Goal: Task Accomplishment & Management: Manage account settings

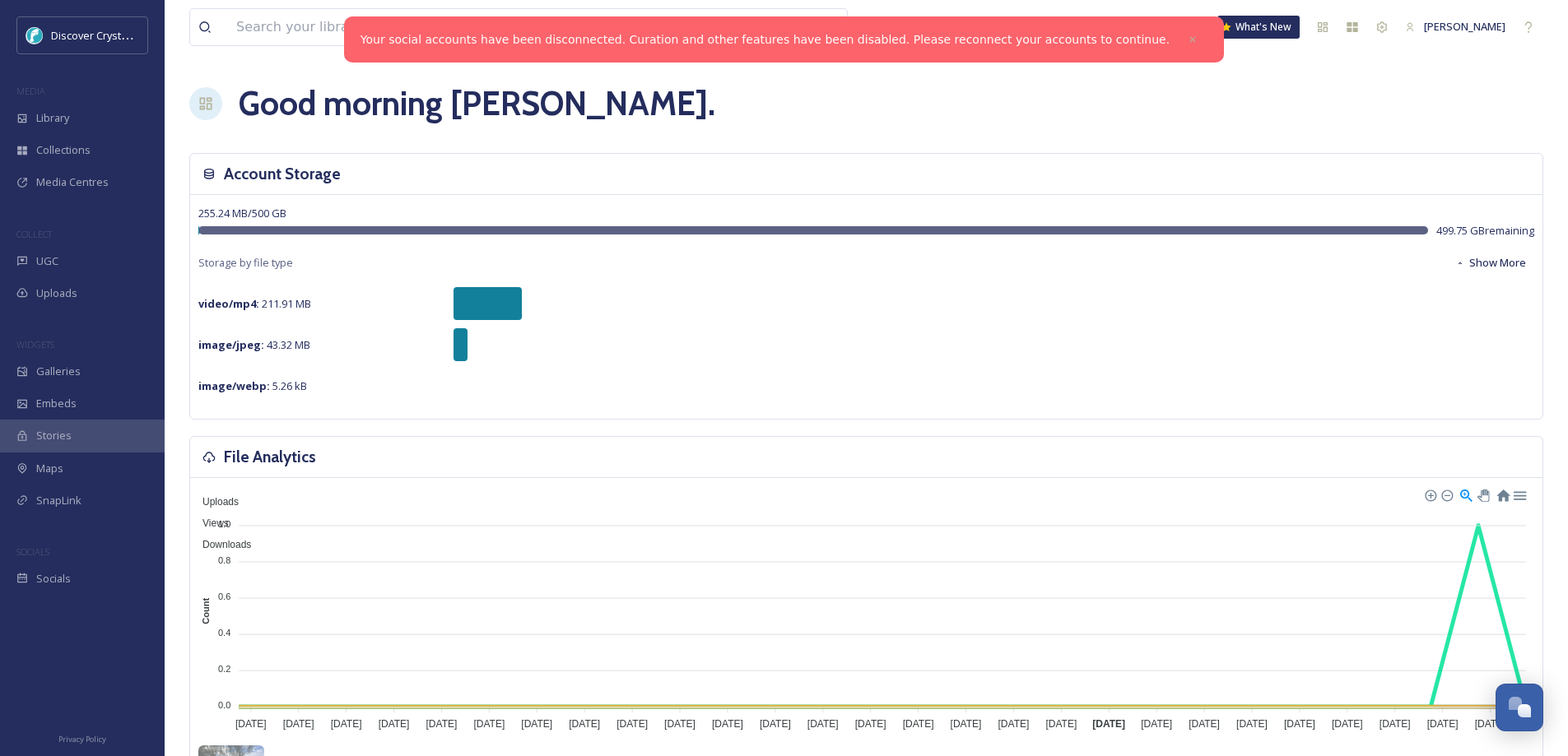
click at [50, 260] on span "UGC" at bounding box center [48, 261] width 22 height 16
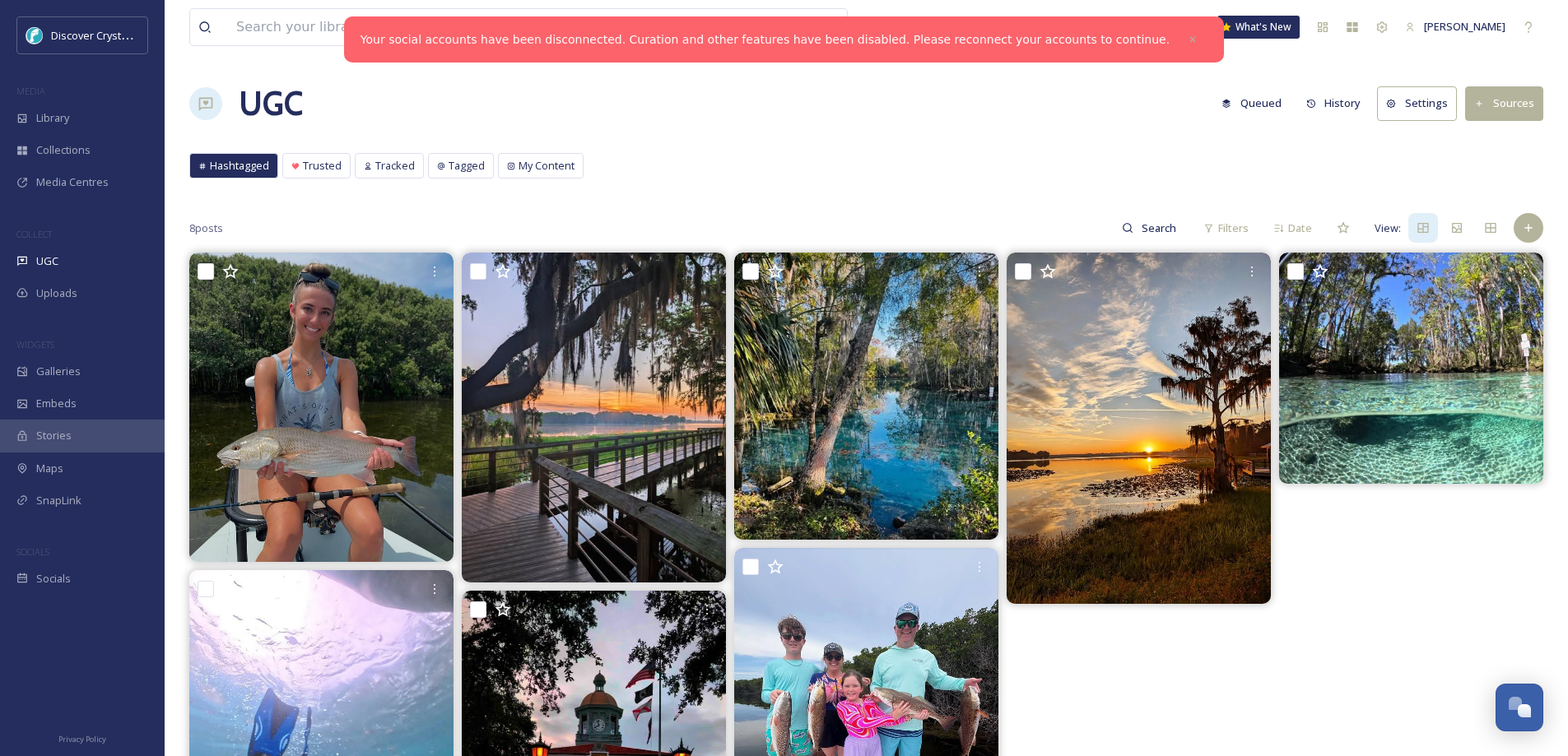
click at [1418, 104] on button "Settings" at bounding box center [1416, 103] width 80 height 34
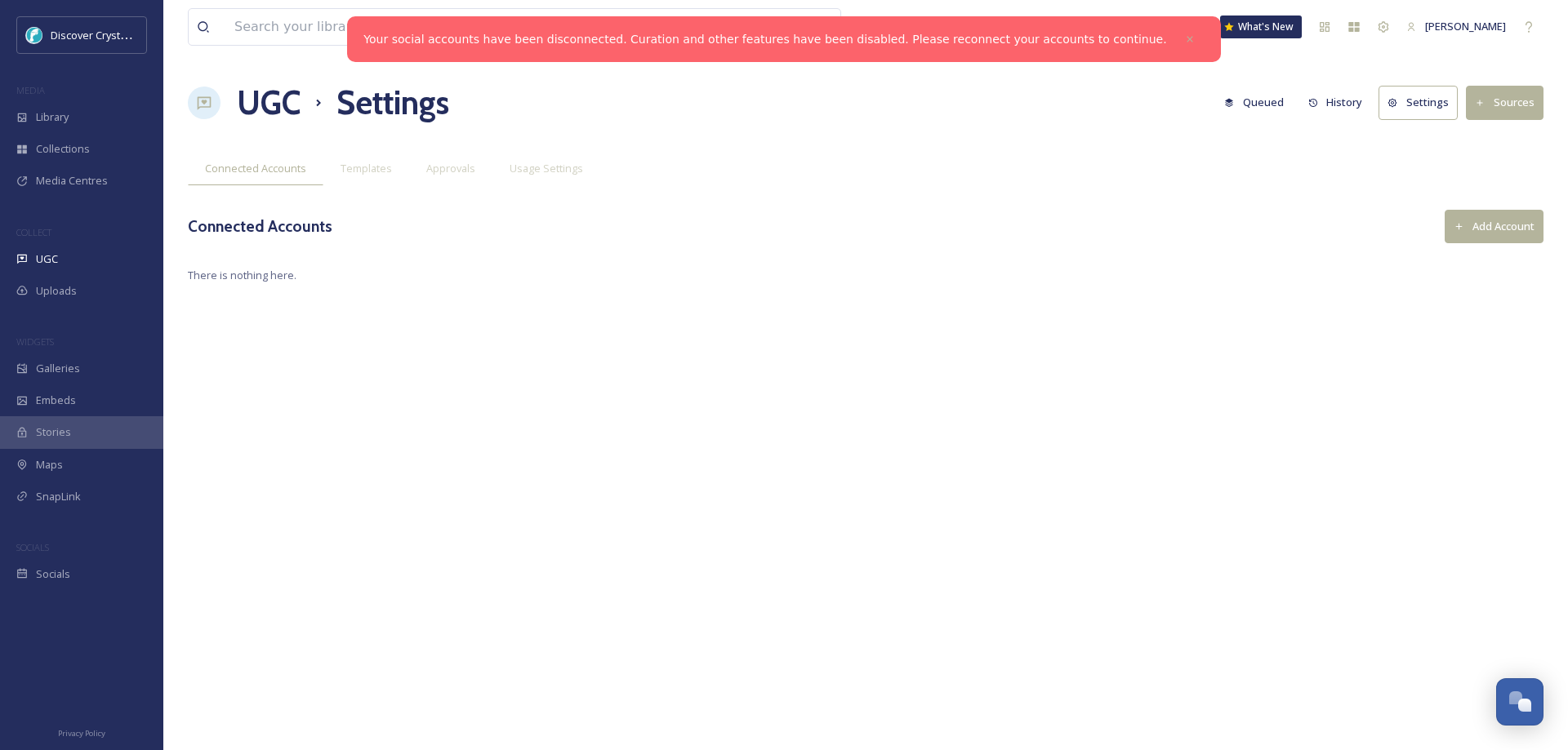
click at [1490, 217] on button "Add Account" at bounding box center [1493, 226] width 99 height 34
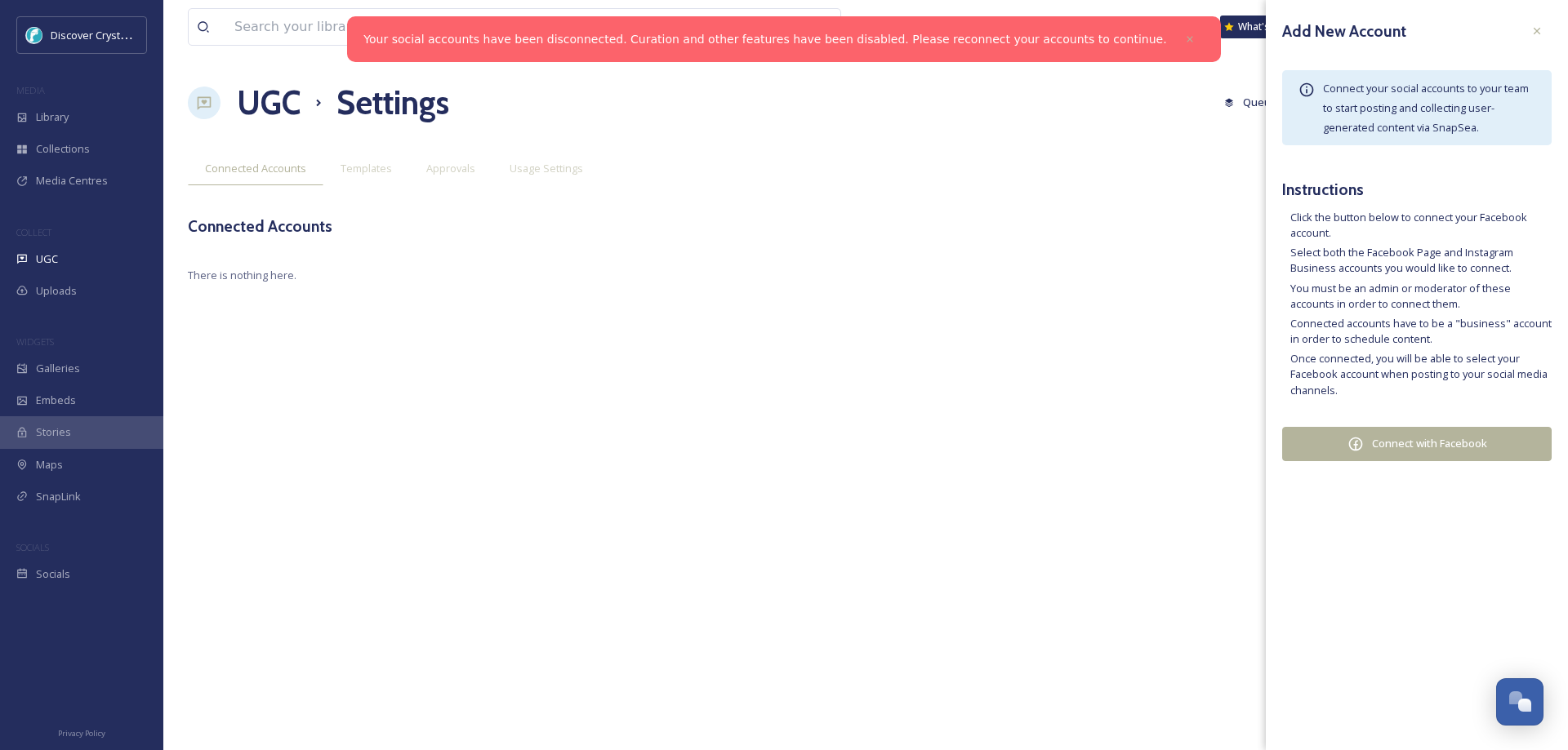
click at [1425, 444] on button "Connect with Facebook" at bounding box center [1417, 445] width 269 height 35
click at [1540, 32] on icon at bounding box center [1537, 31] width 13 height 13
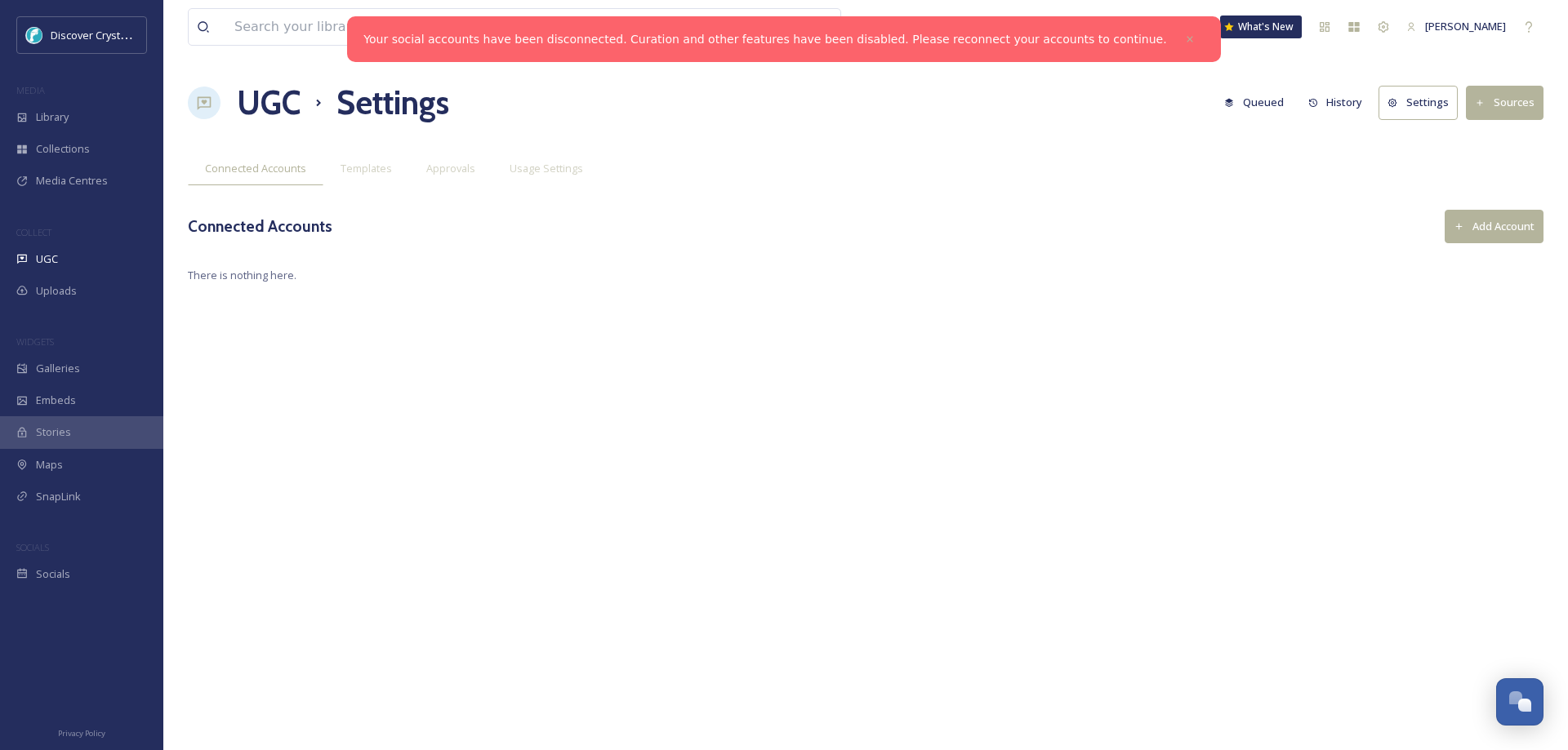
click at [55, 258] on span "UGC" at bounding box center [47, 259] width 22 height 15
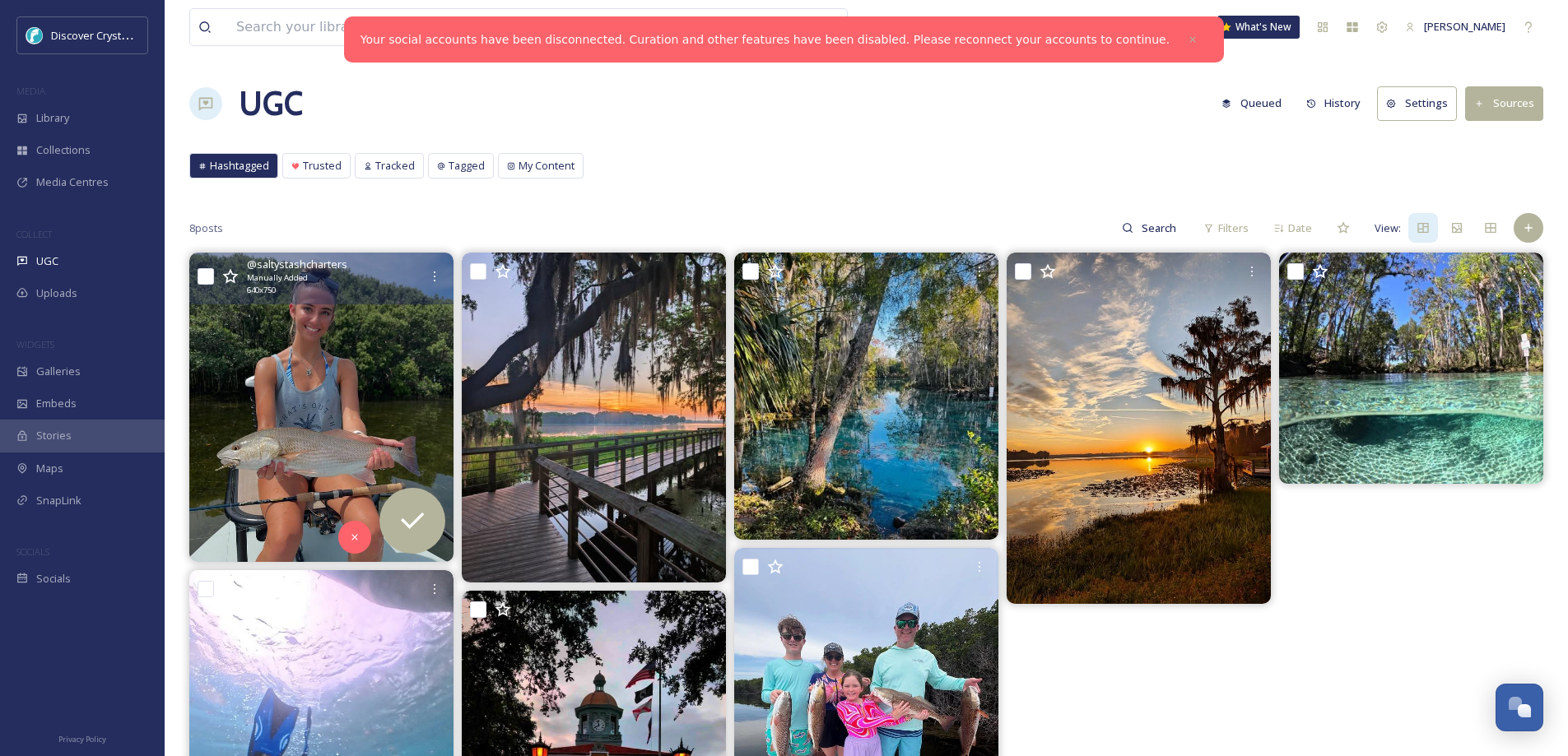
click at [393, 348] on img at bounding box center [322, 408] width 264 height 310
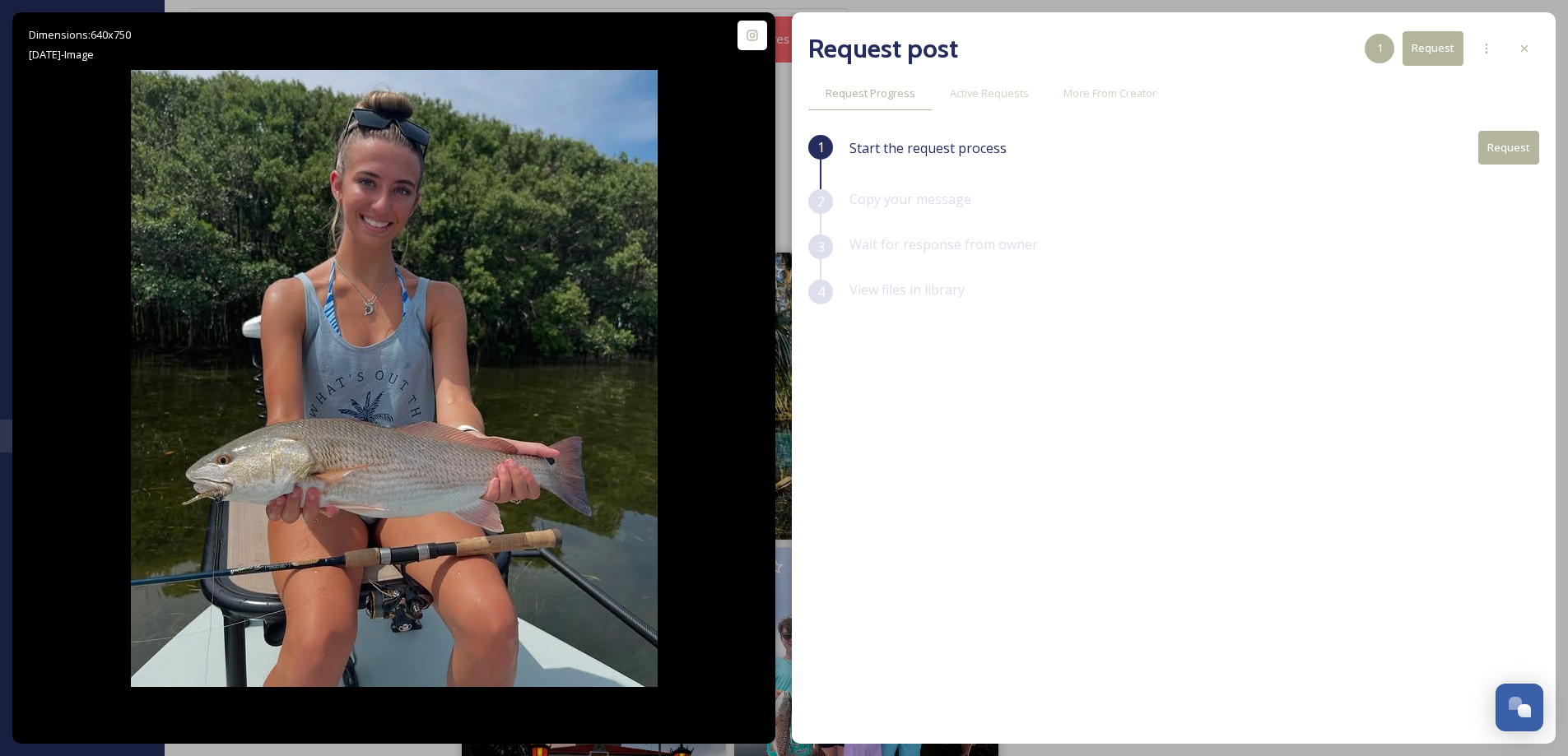
click at [1121, 93] on span "More From Creator" at bounding box center [1109, 93] width 93 height 16
click at [320, 2] on div "Dimensions: 640 x 750 [DATE] - Image @ saltystashcharters Posted [DATE] View Po…" at bounding box center [784, 378] width 1568 height 756
click at [1526, 44] on icon at bounding box center [1524, 49] width 13 height 13
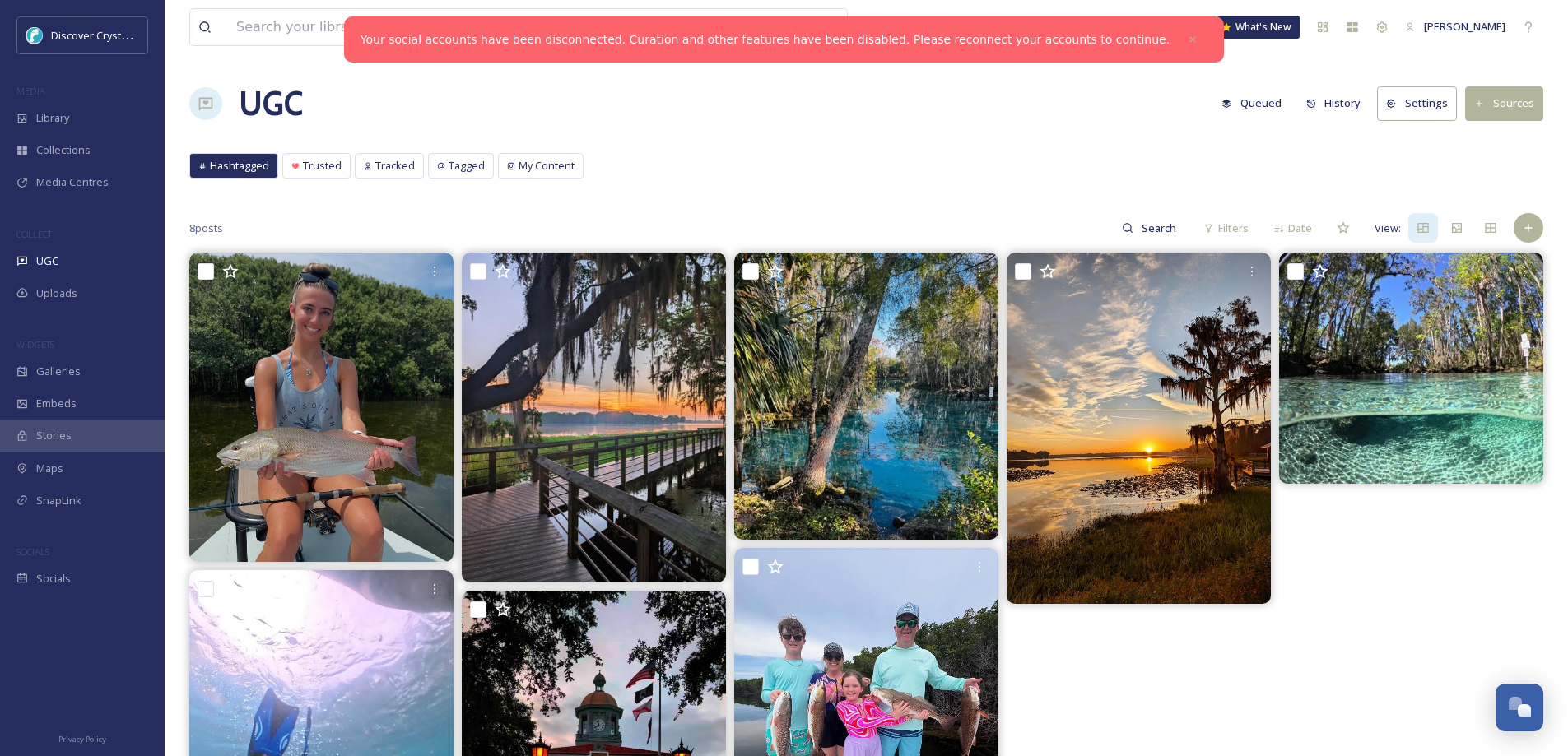
click at [79, 33] on span "Discover Crystal River [US_STATE]" at bounding box center [133, 35] width 164 height 16
click at [79, 28] on span "Discover Crystal River [US_STATE]" at bounding box center [133, 35] width 164 height 16
